Goal: Task Accomplishment & Management: Use online tool/utility

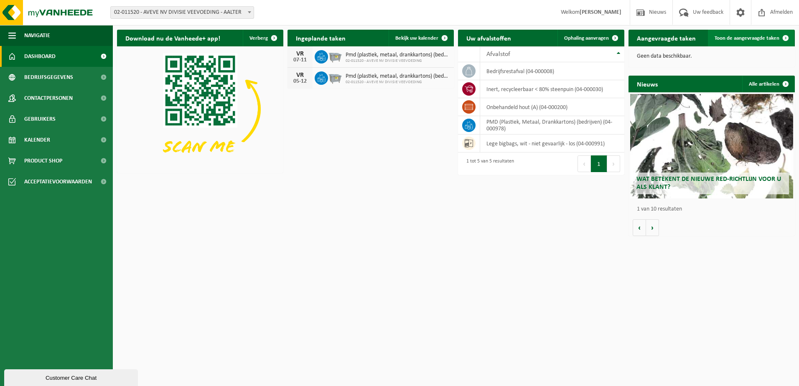
click at [750, 37] on span "Toon de aangevraagde taken" at bounding box center [746, 38] width 65 height 5
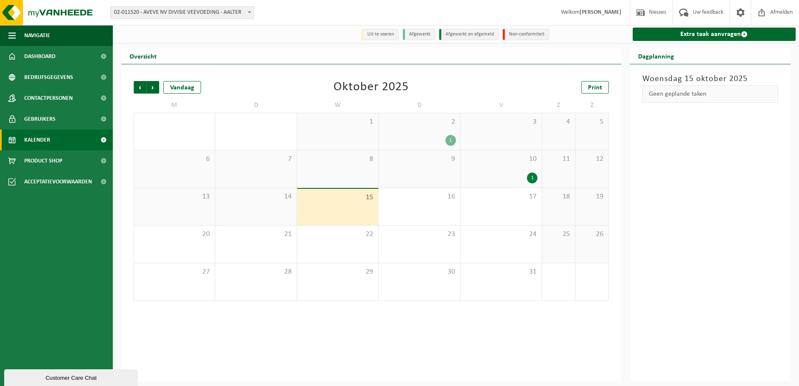
click at [518, 166] on div "10 1" at bounding box center [500, 168] width 81 height 37
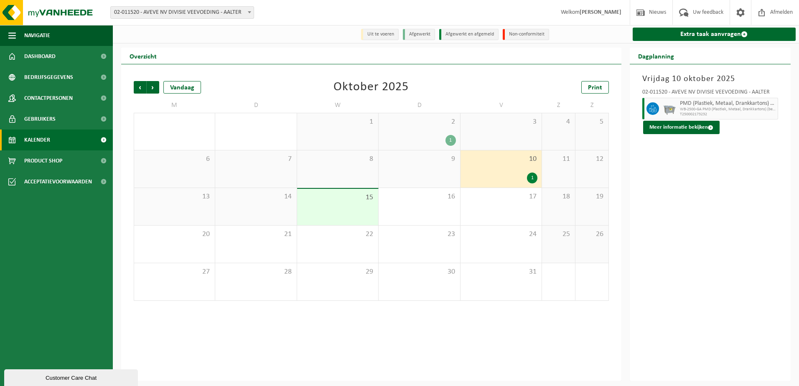
click at [430, 128] on div "2 1" at bounding box center [418, 131] width 81 height 37
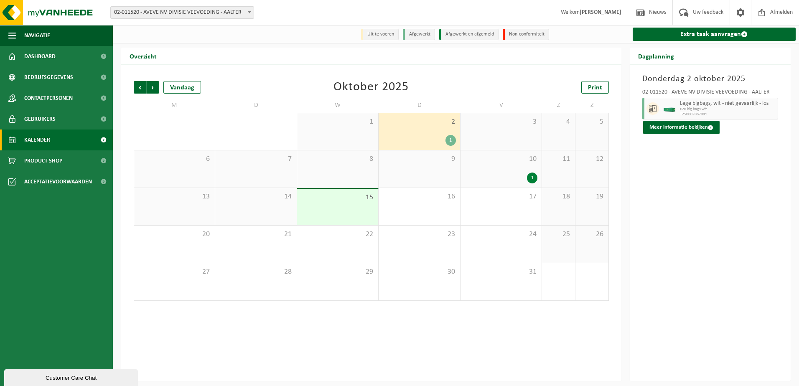
click at [578, 13] on span "Welkom Wesley Derocker" at bounding box center [590, 12] width 77 height 25
click at [32, 56] on span "Dashboard" at bounding box center [39, 56] width 31 height 21
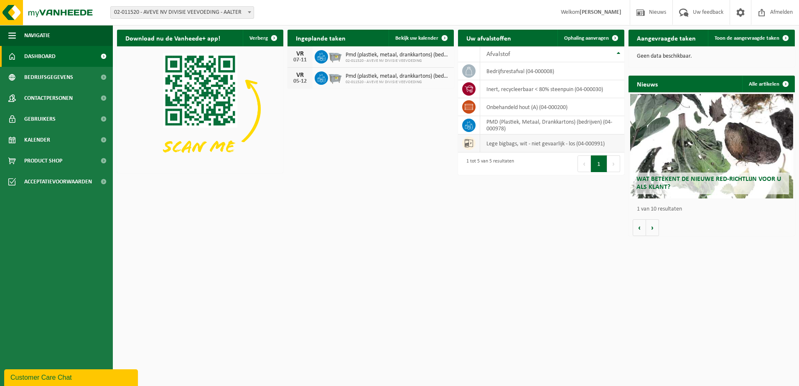
click at [517, 143] on td "lege bigbags, wit - niet gevaarlijk - los (04-000991)" at bounding box center [552, 143] width 144 height 18
click at [467, 144] on icon at bounding box center [468, 143] width 8 height 8
click at [603, 36] on span "Ophaling aanvragen" at bounding box center [586, 38] width 45 height 5
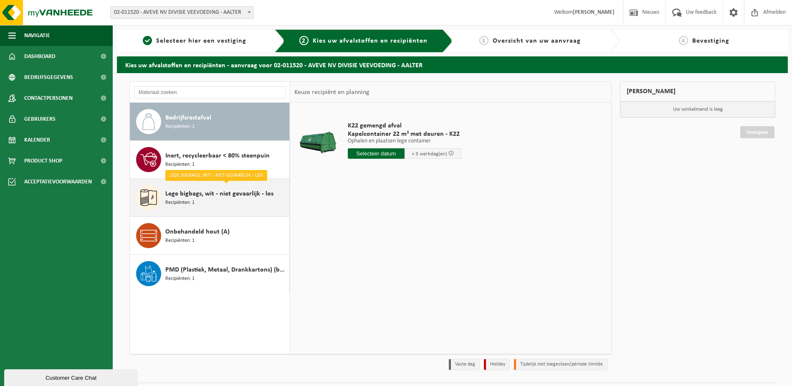
click at [205, 195] on span "Lege bigbags, wit - niet gevaarlijk - los" at bounding box center [219, 194] width 108 height 10
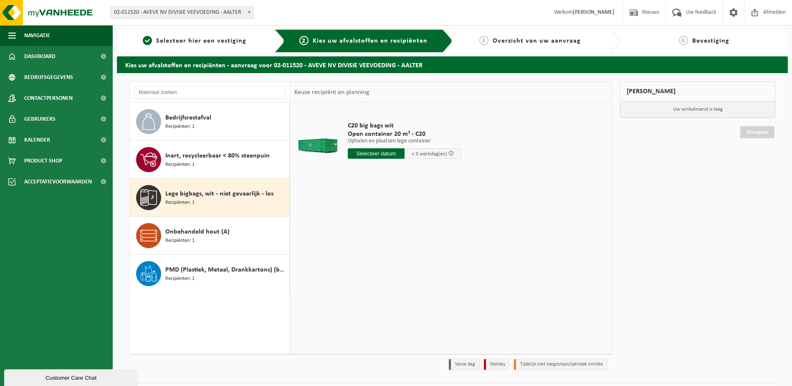
click at [363, 153] on input "text" at bounding box center [376, 153] width 57 height 10
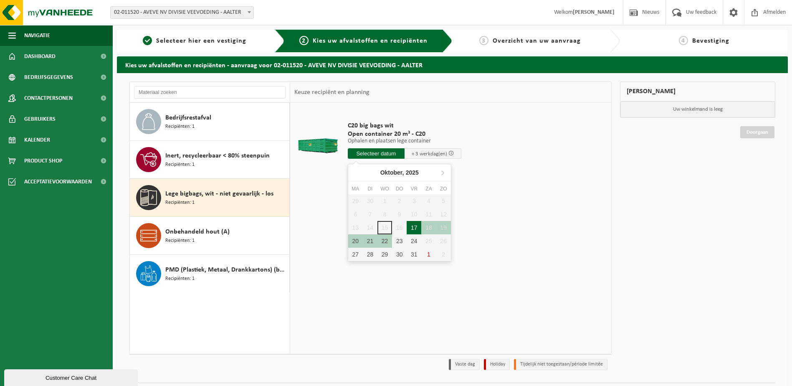
click at [414, 226] on div "17" at bounding box center [414, 227] width 15 height 13
type input "Van 2025-10-17"
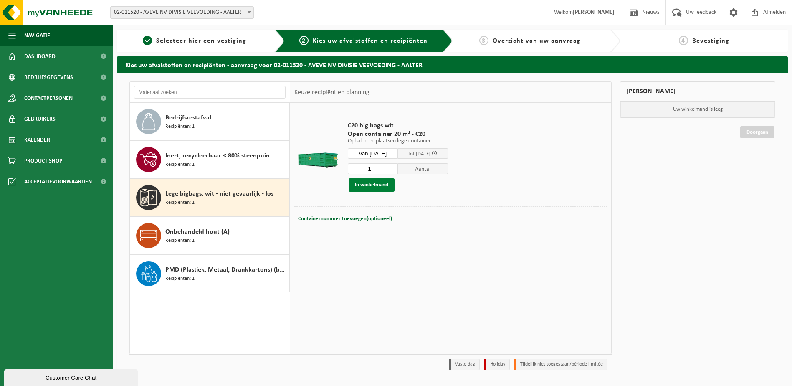
click at [388, 186] on button "In winkelmand" at bounding box center [372, 184] width 46 height 13
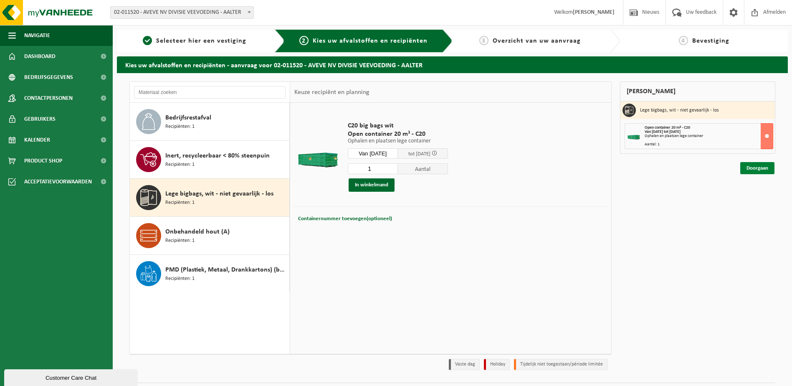
click at [759, 167] on link "Doorgaan" at bounding box center [758, 168] width 34 height 12
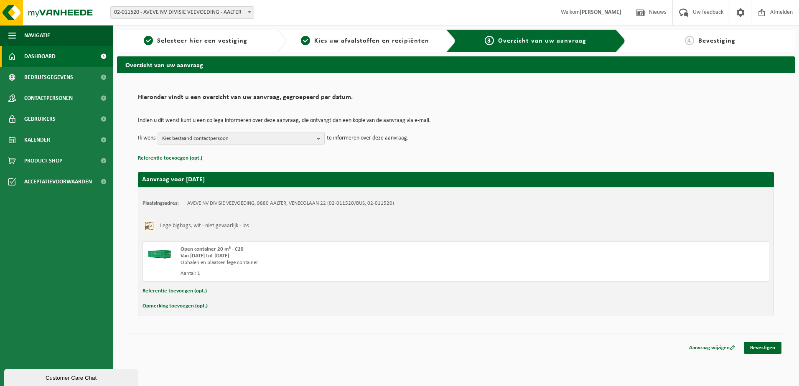
click at [35, 56] on span "Dashboard" at bounding box center [39, 56] width 31 height 21
